Goal: Browse casually: Explore the website without a specific task or goal

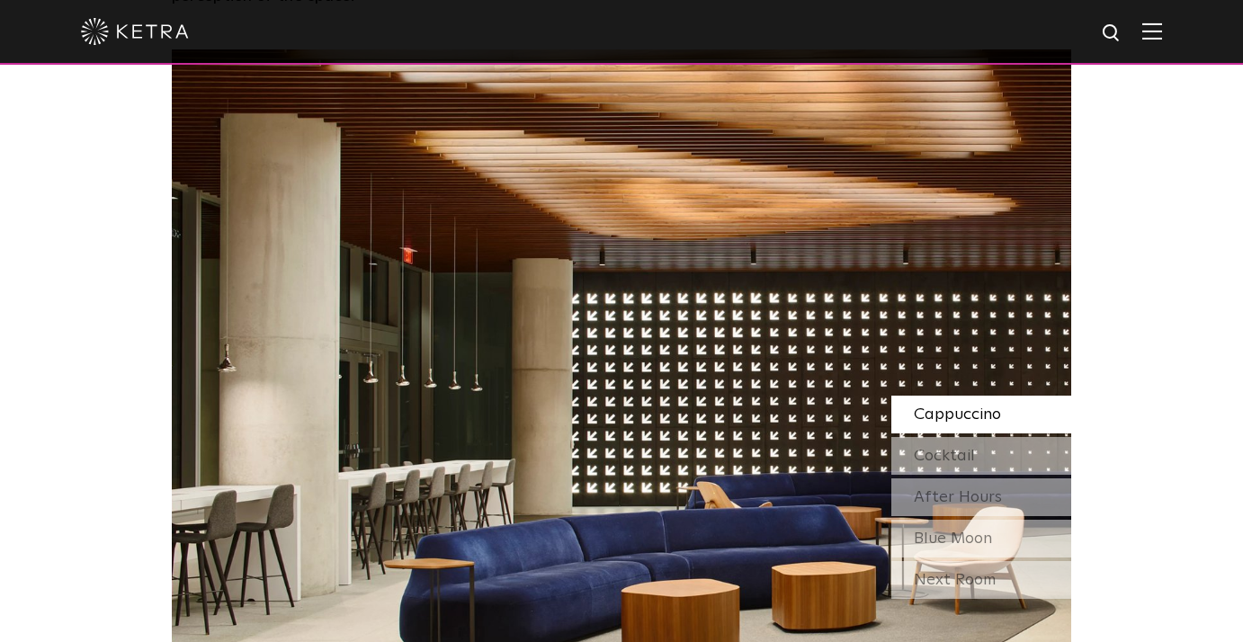
scroll to position [1529, 0]
click at [930, 447] on span "Cocktail" at bounding box center [943, 455] width 61 height 16
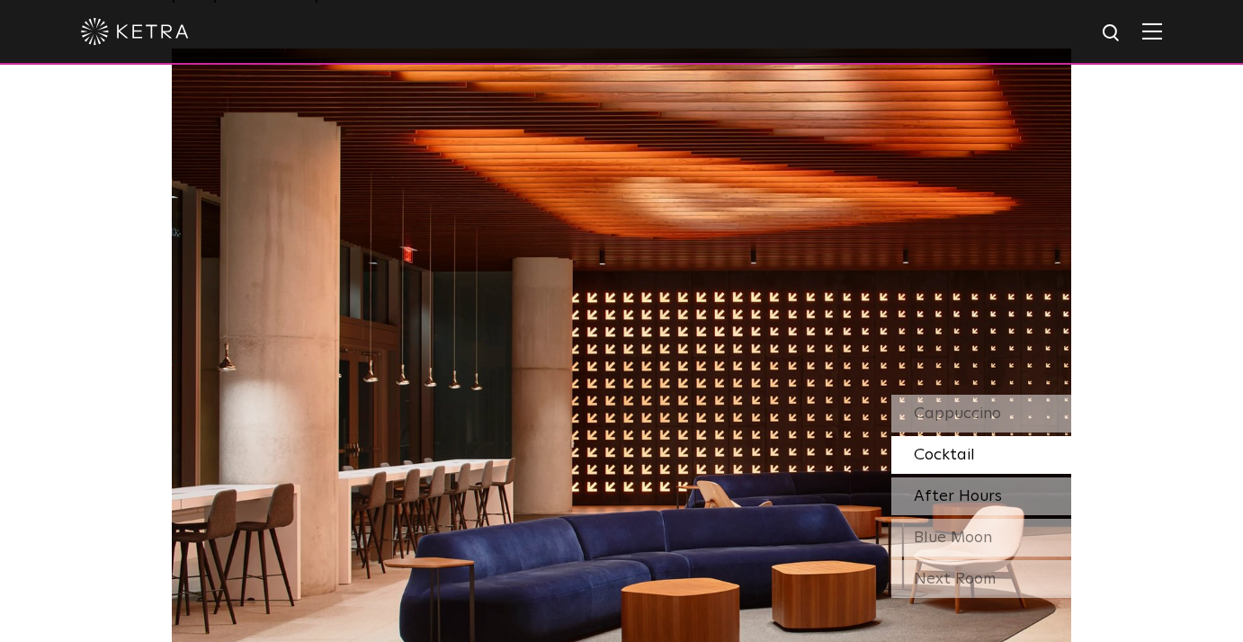
click at [963, 488] on span "After Hours" at bounding box center [957, 496] width 88 height 16
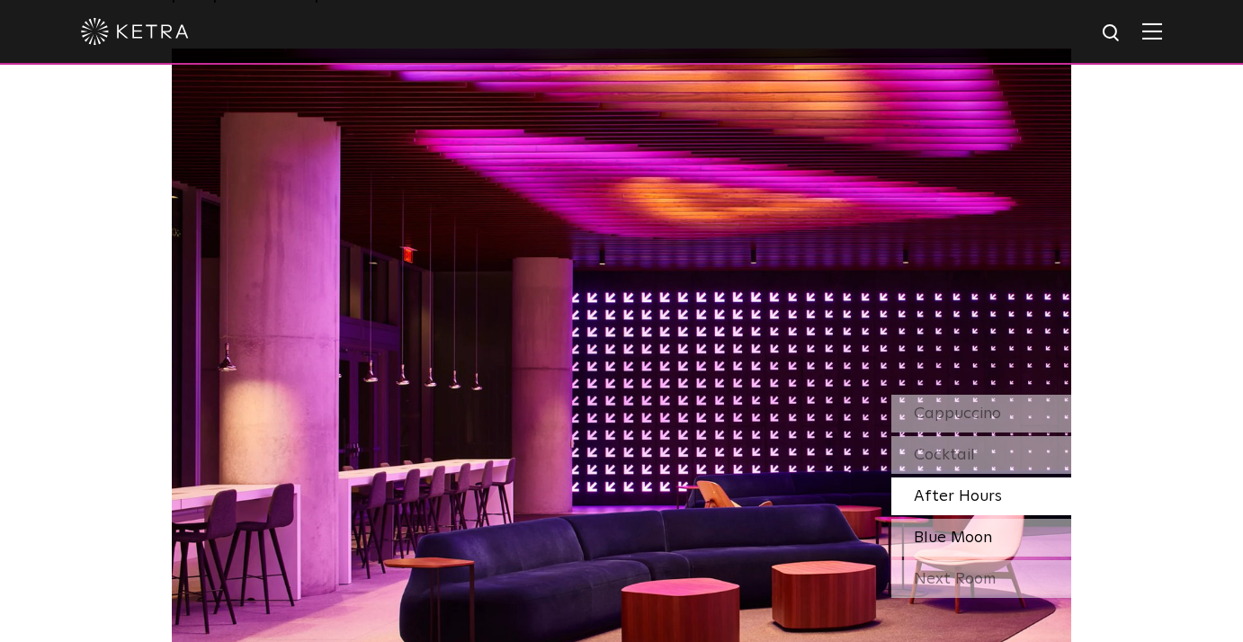
click at [962, 519] on div "Blue Moon" at bounding box center [981, 538] width 180 height 38
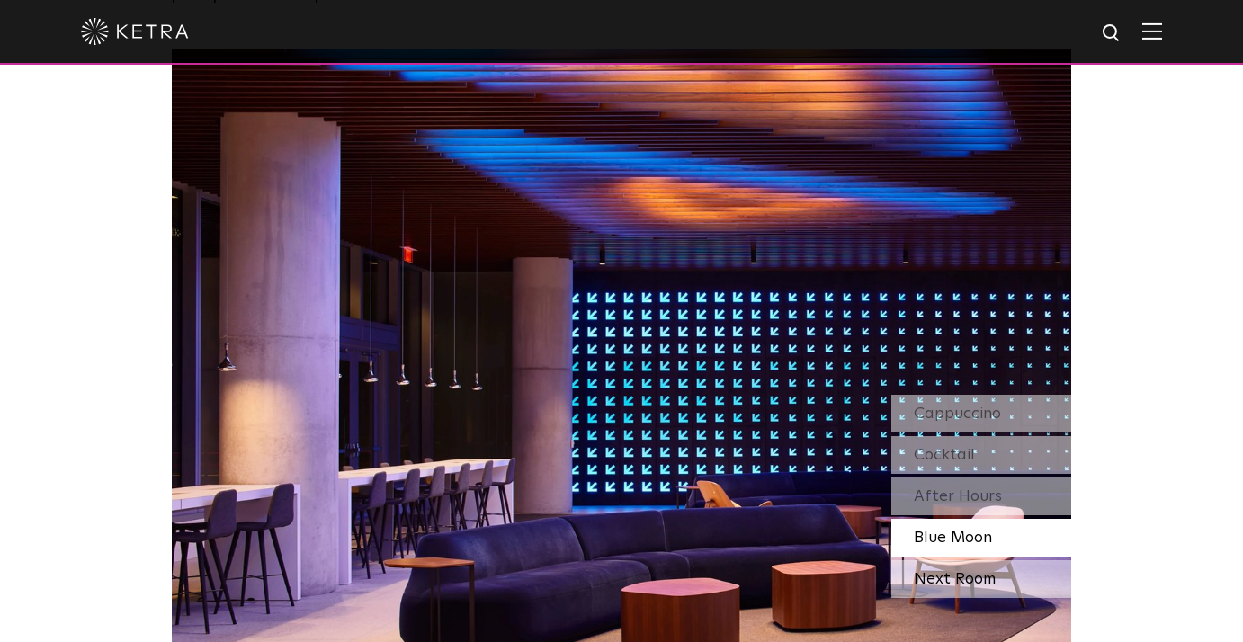
click at [953, 560] on div "Next Room" at bounding box center [981, 579] width 180 height 38
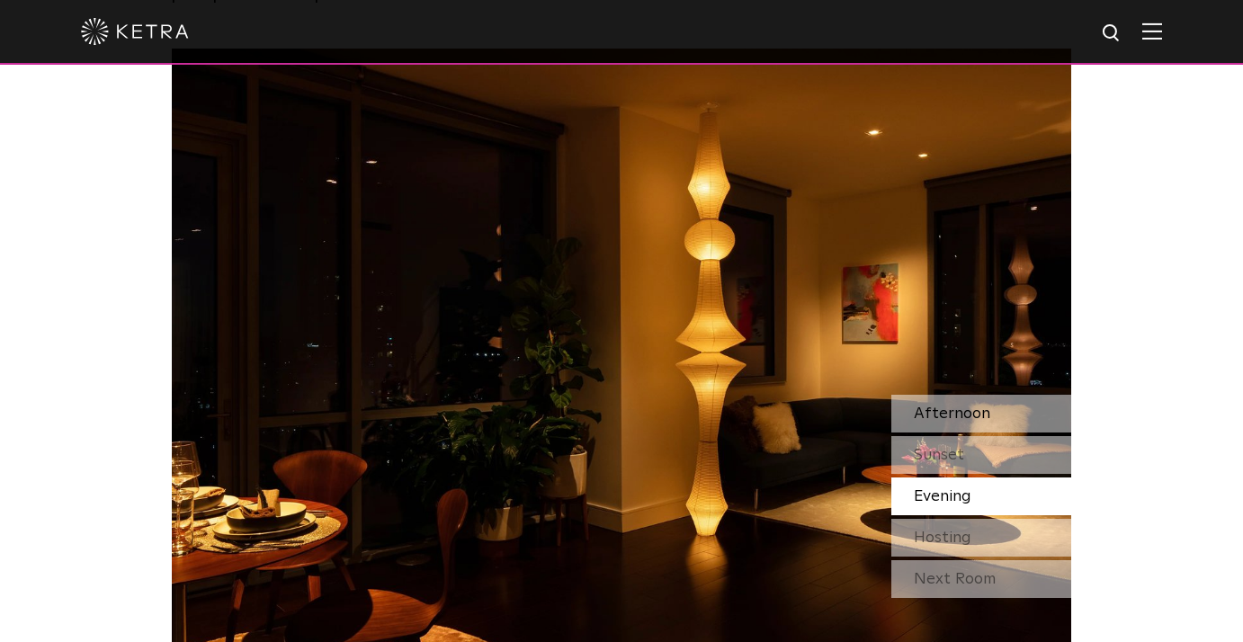
click at [958, 395] on div "Afternoon" at bounding box center [981, 414] width 180 height 38
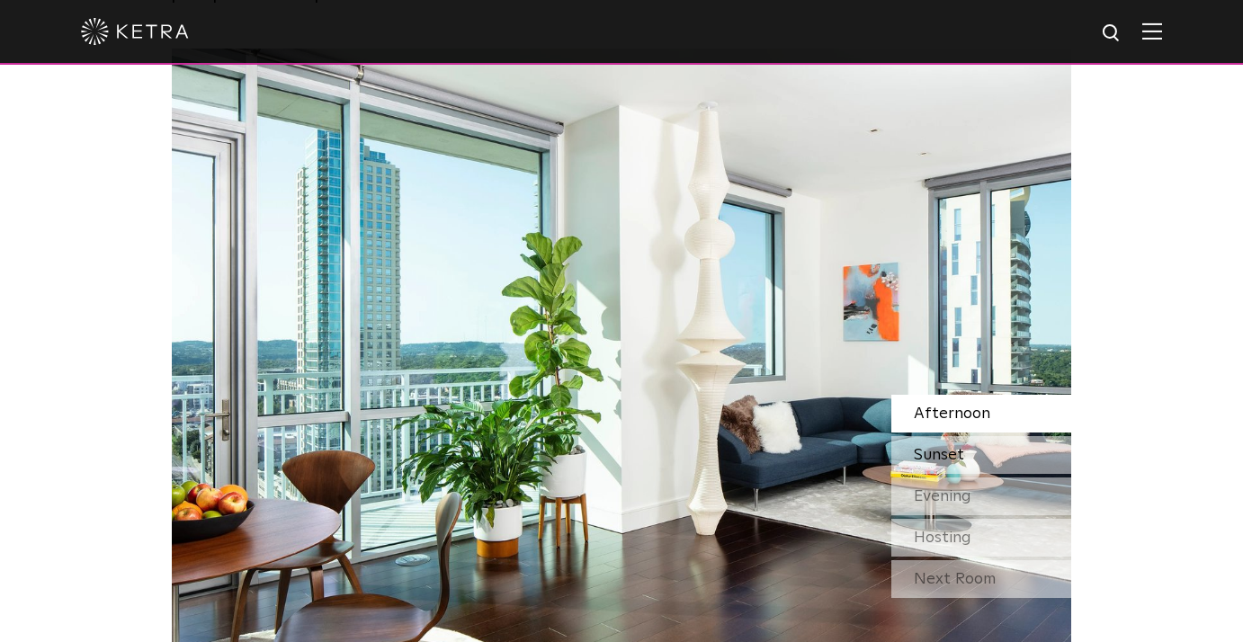
click at [947, 447] on span "Sunset" at bounding box center [938, 455] width 50 height 16
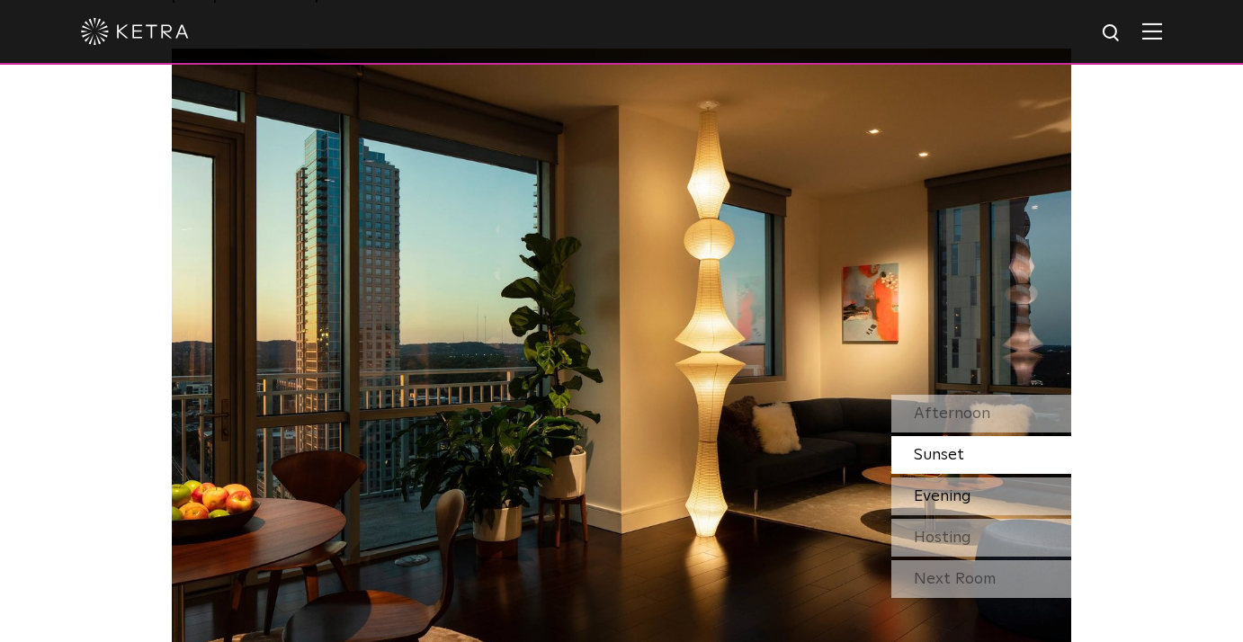
click at [941, 488] on span "Evening" at bounding box center [942, 496] width 58 height 16
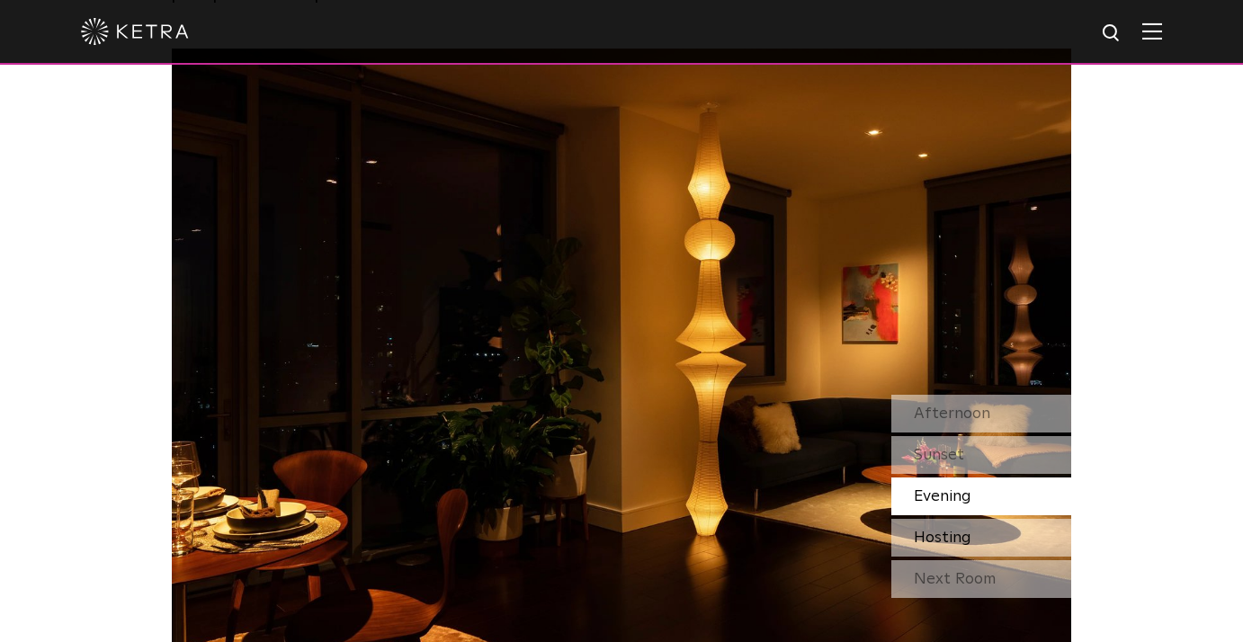
click at [935, 530] on span "Hosting" at bounding box center [942, 538] width 58 height 16
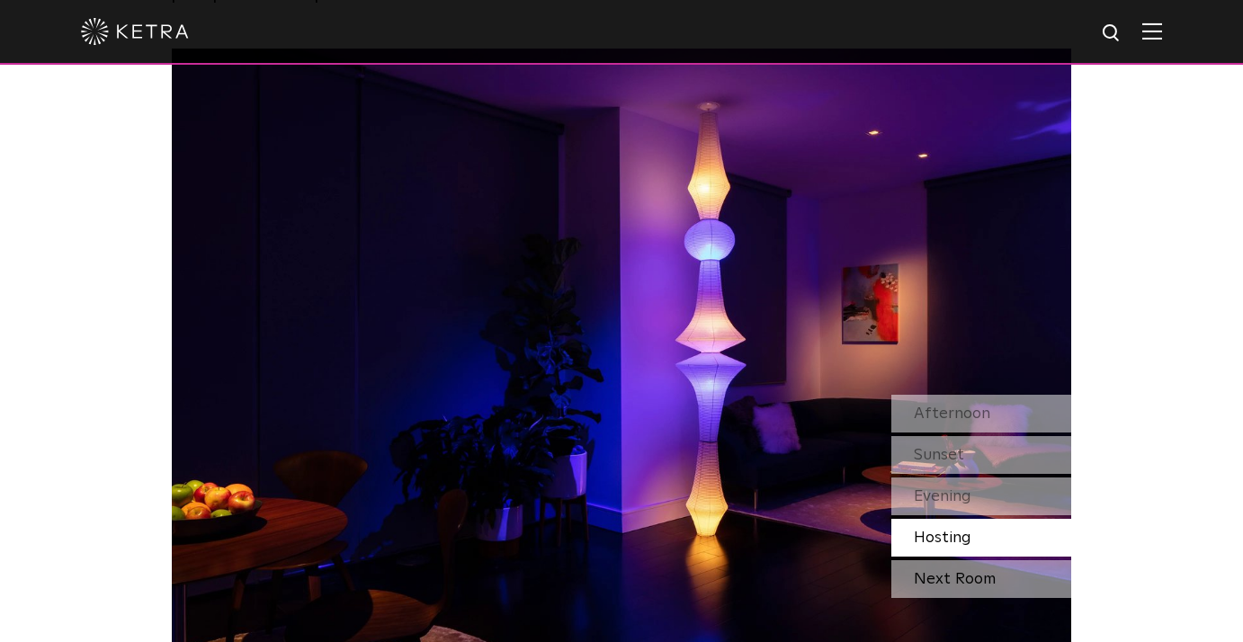
click at [943, 560] on div "Next Room" at bounding box center [981, 579] width 180 height 38
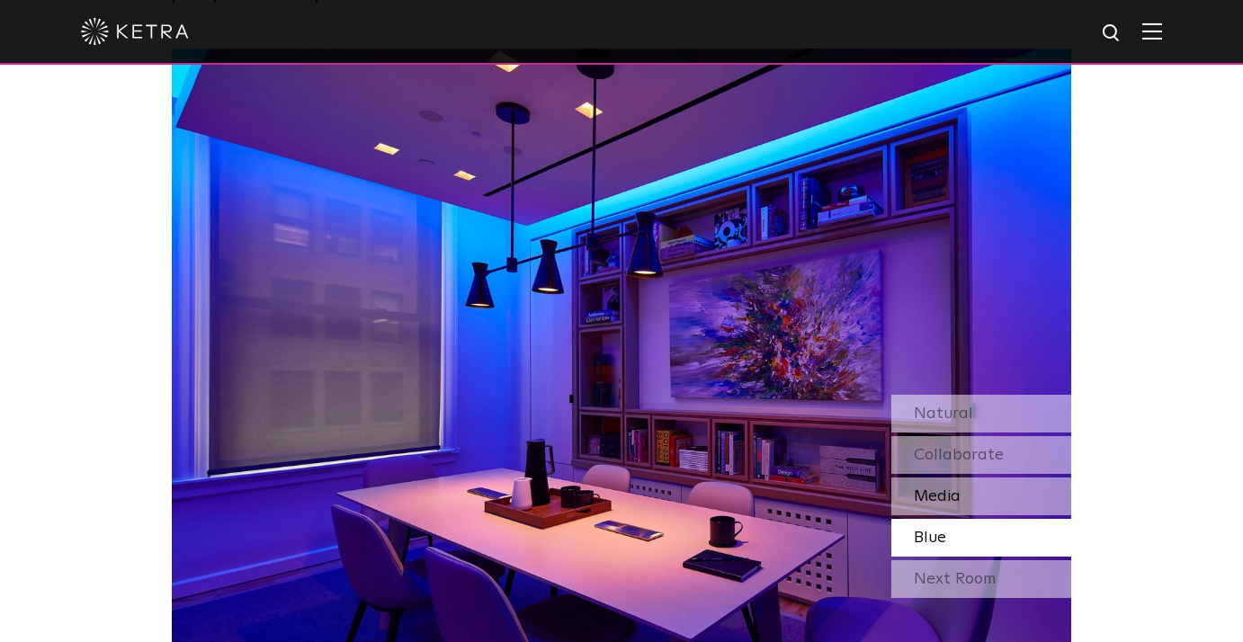
click at [931, 488] on span "Media" at bounding box center [936, 496] width 47 height 16
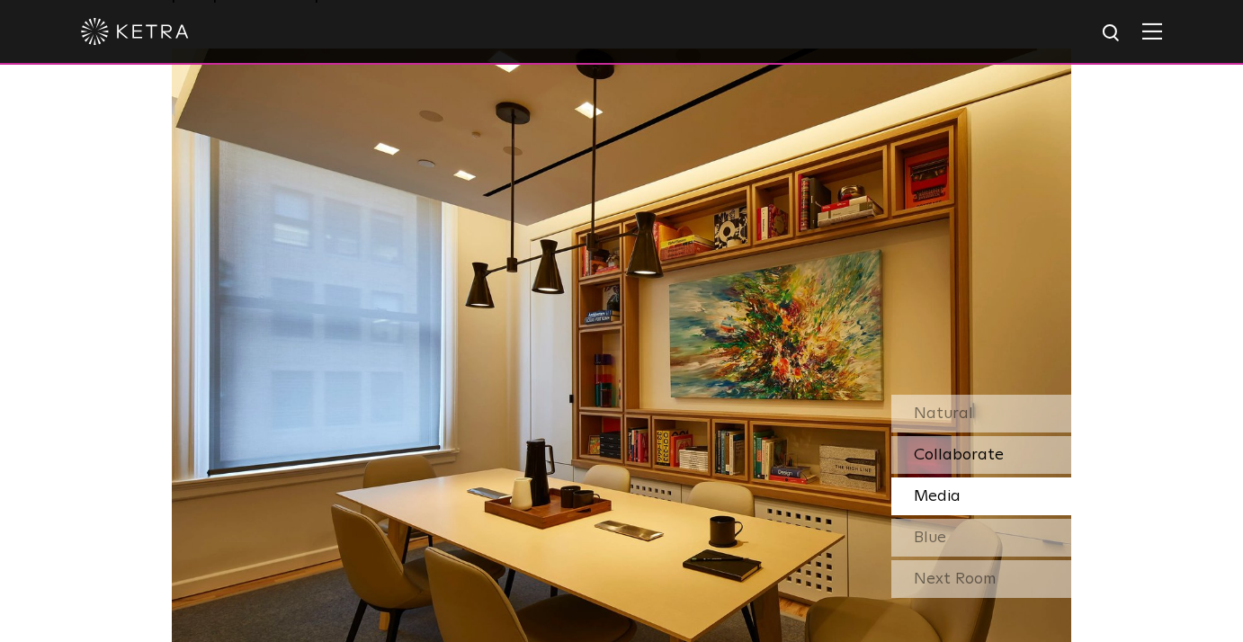
click at [958, 447] on span "Collaborate" at bounding box center [958, 455] width 90 height 16
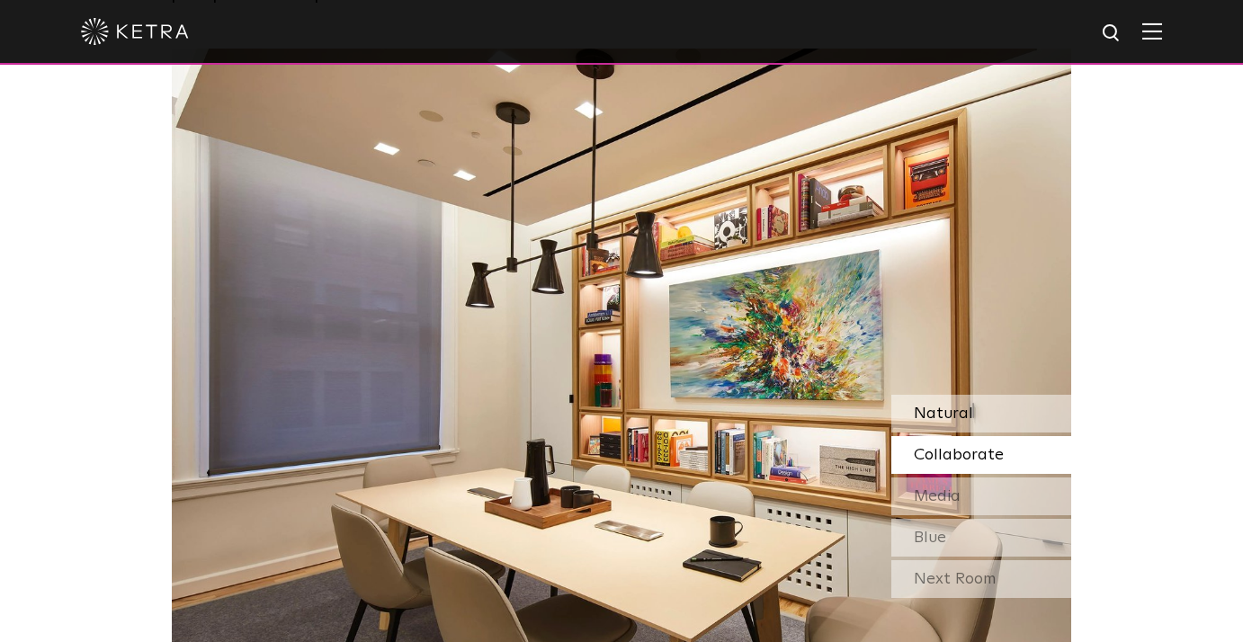
click at [984, 395] on div "Natural" at bounding box center [981, 414] width 180 height 38
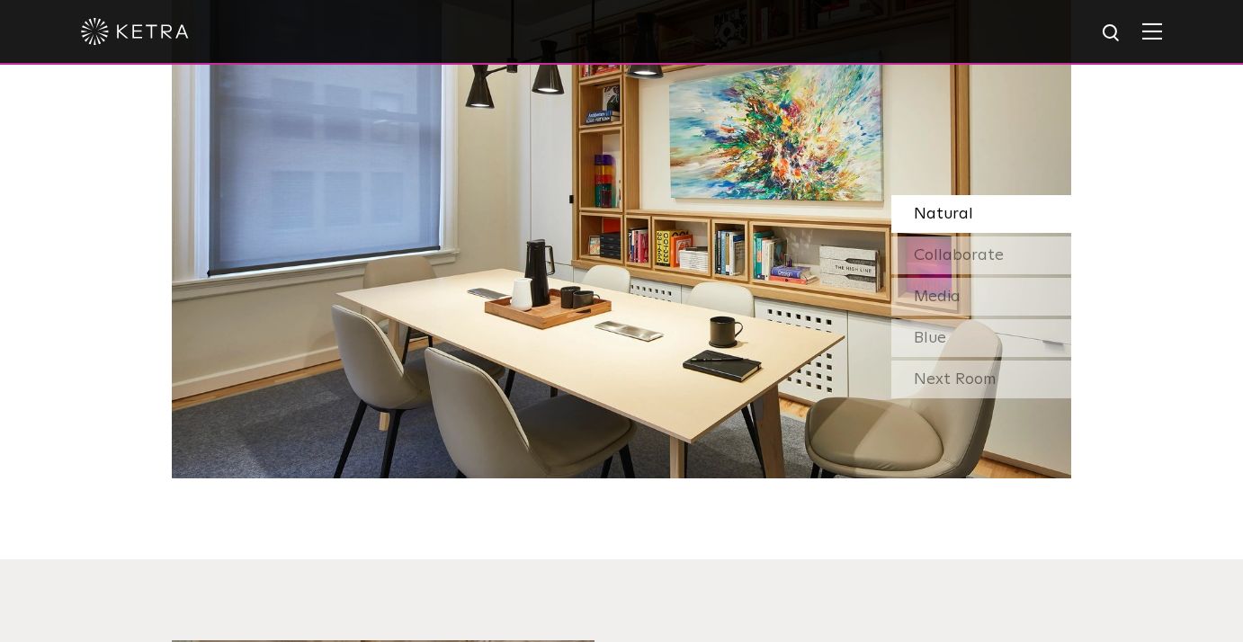
scroll to position [1725, 0]
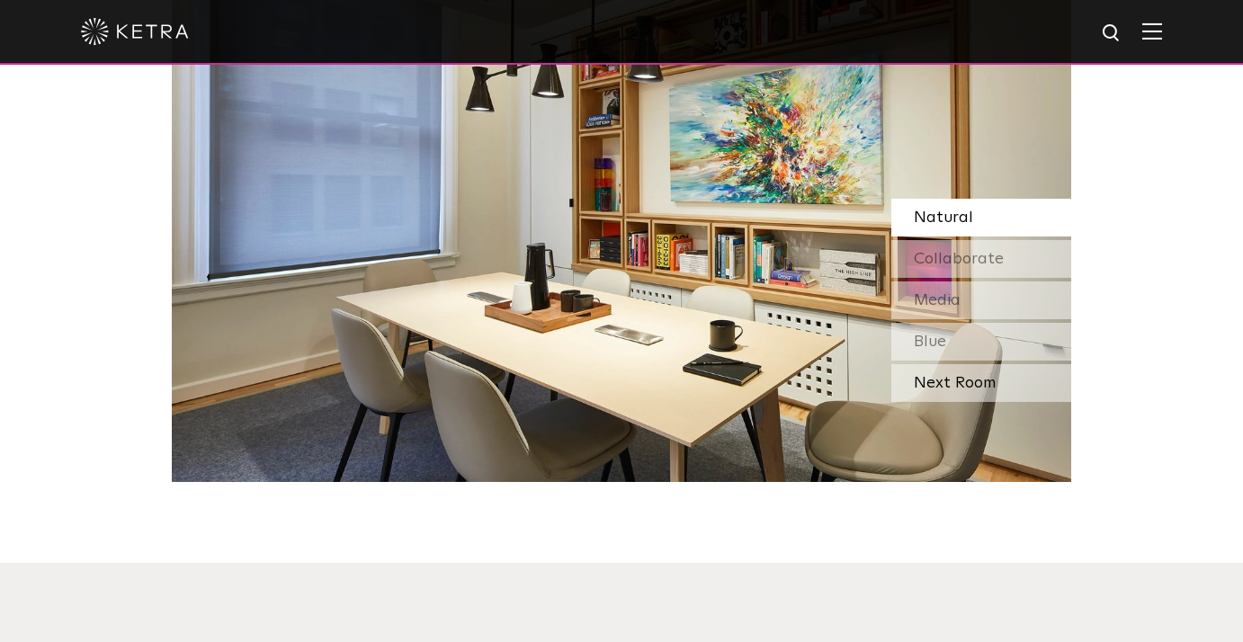
click at [941, 364] on div "Next Room" at bounding box center [981, 383] width 180 height 38
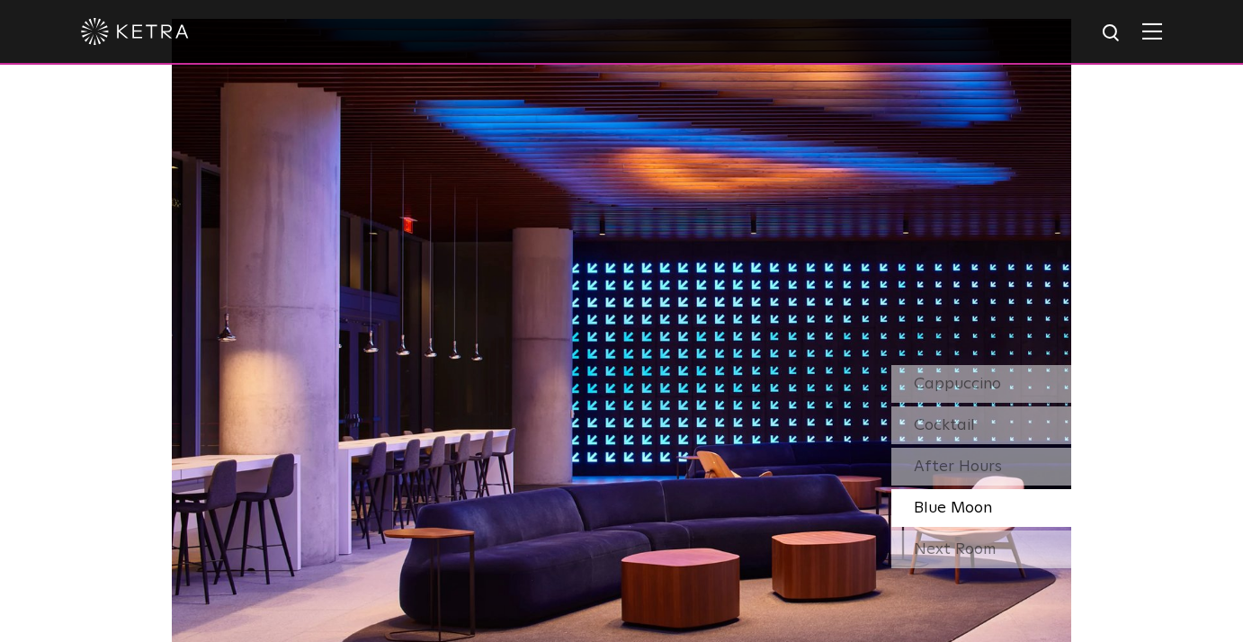
scroll to position [1542, 0]
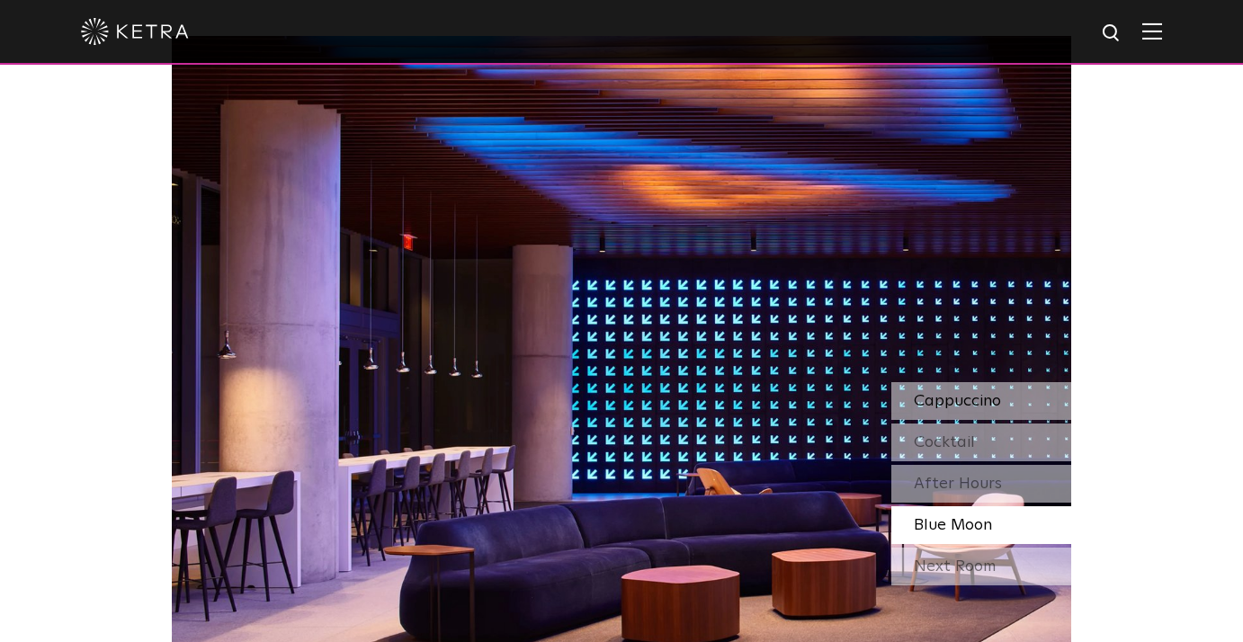
click at [964, 382] on div "Cappuccino" at bounding box center [981, 401] width 180 height 38
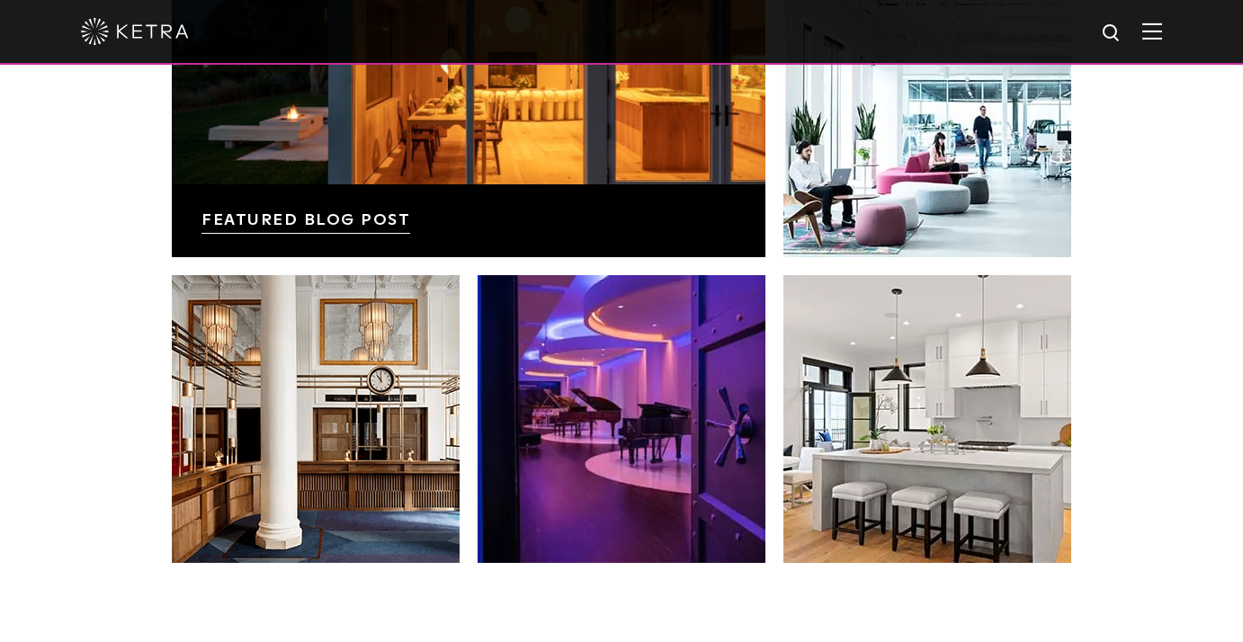
scroll to position [3179, 0]
